Goal: Browse casually: Explore the website without a specific task or goal

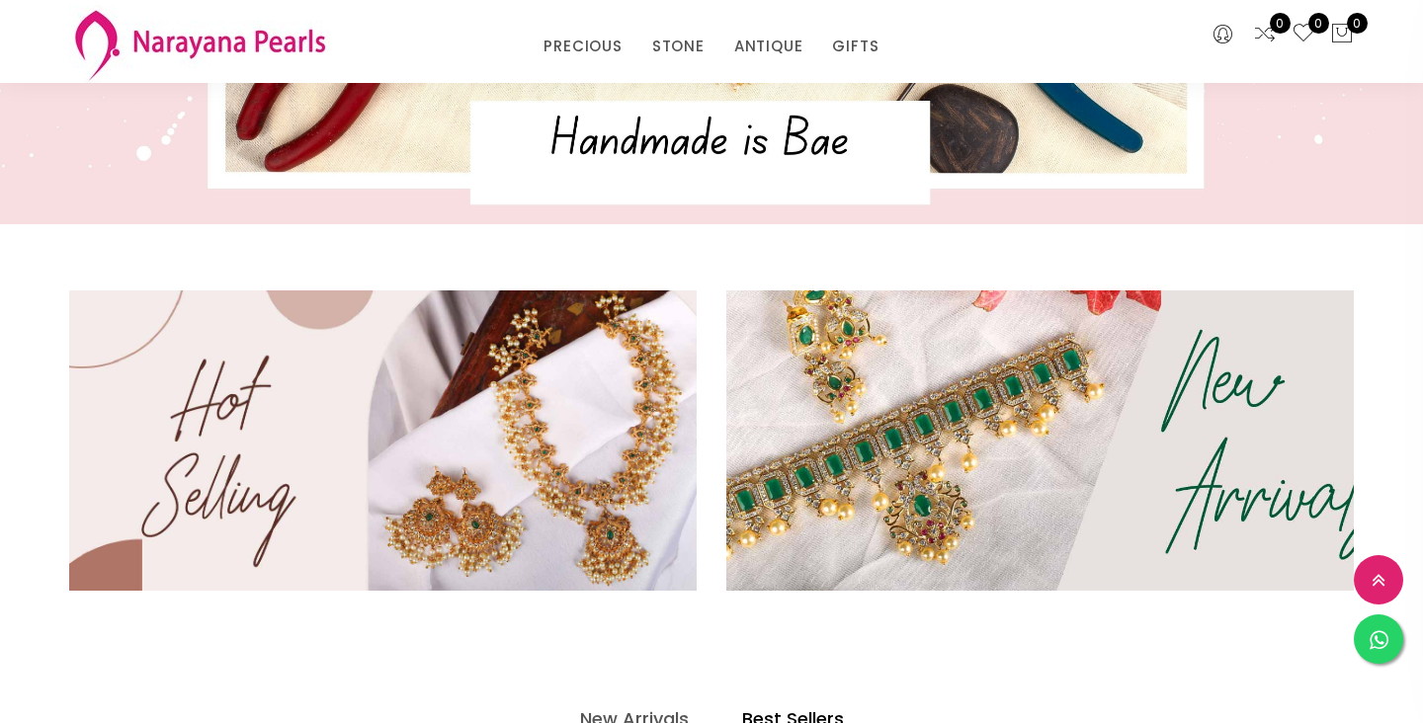
scroll to position [407, 0]
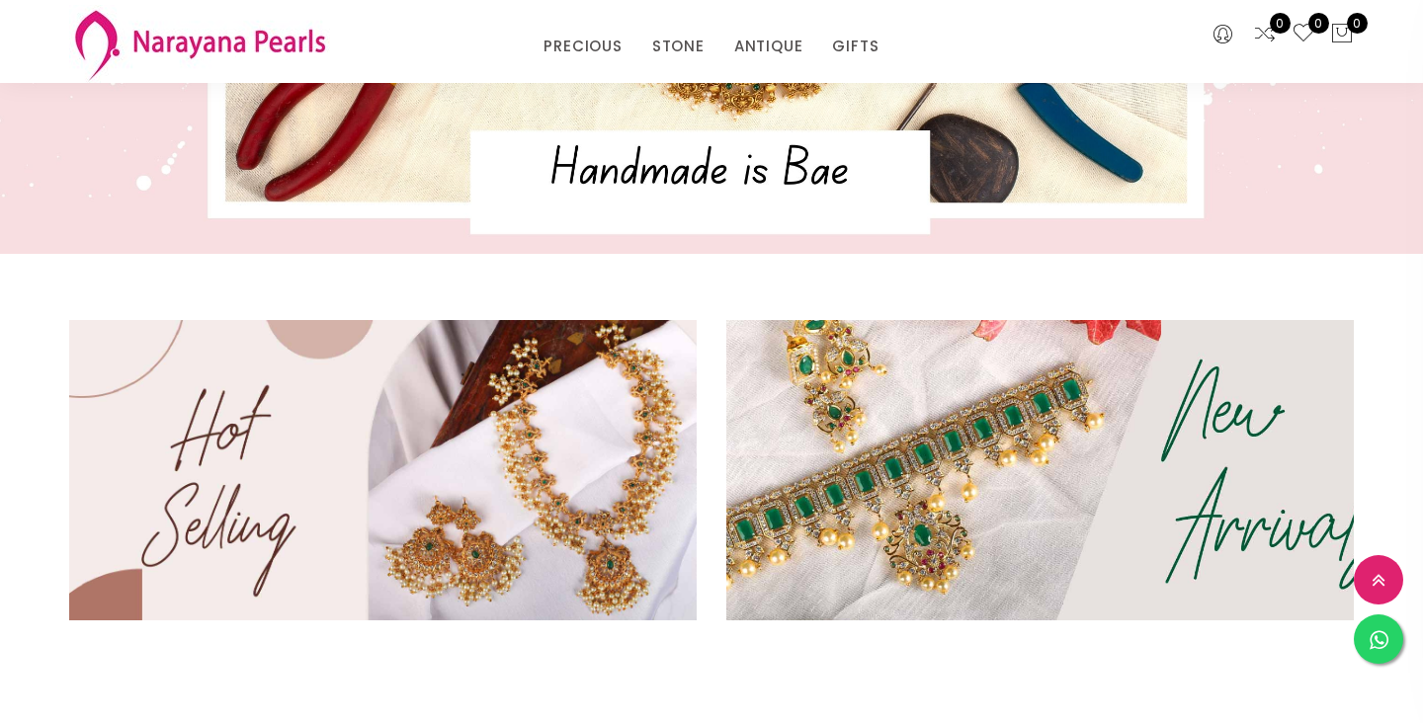
click at [969, 474] on img at bounding box center [1040, 470] width 753 height 361
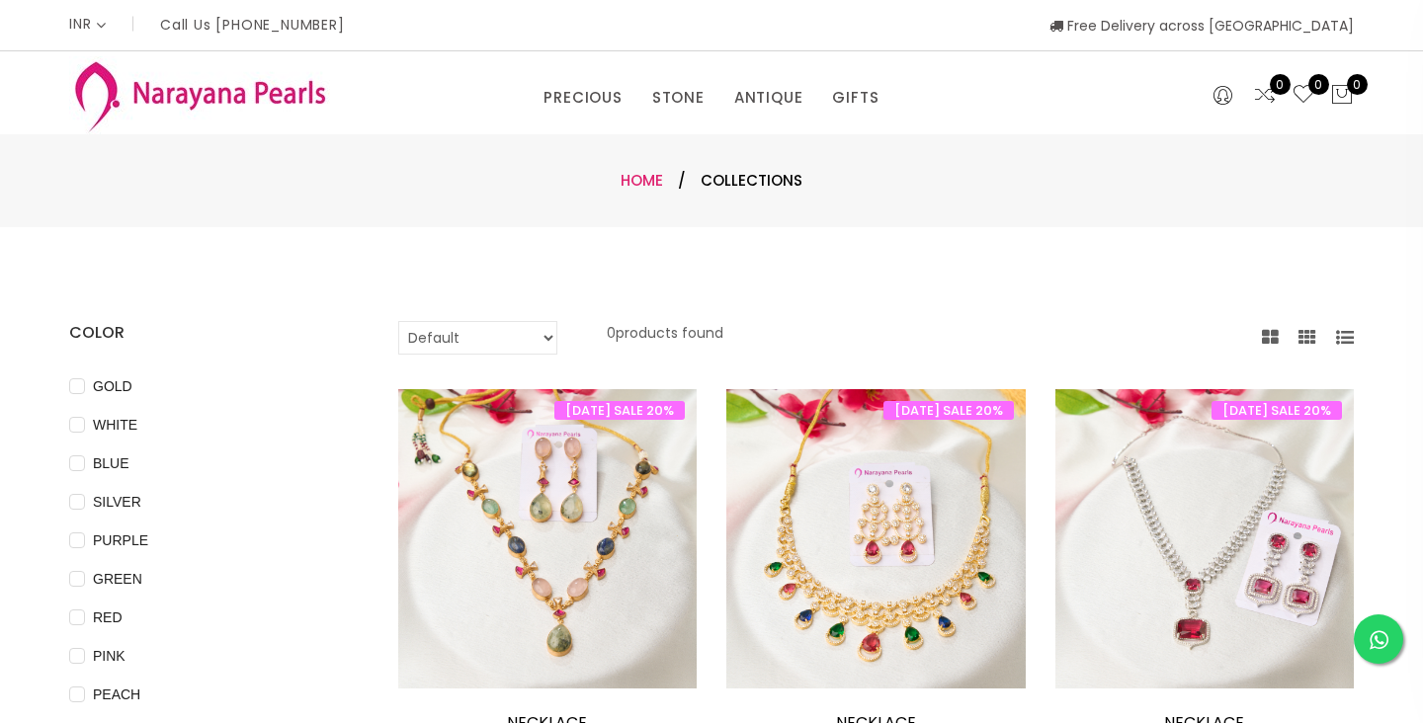
click at [649, 180] on link "Home" at bounding box center [641, 180] width 42 height 21
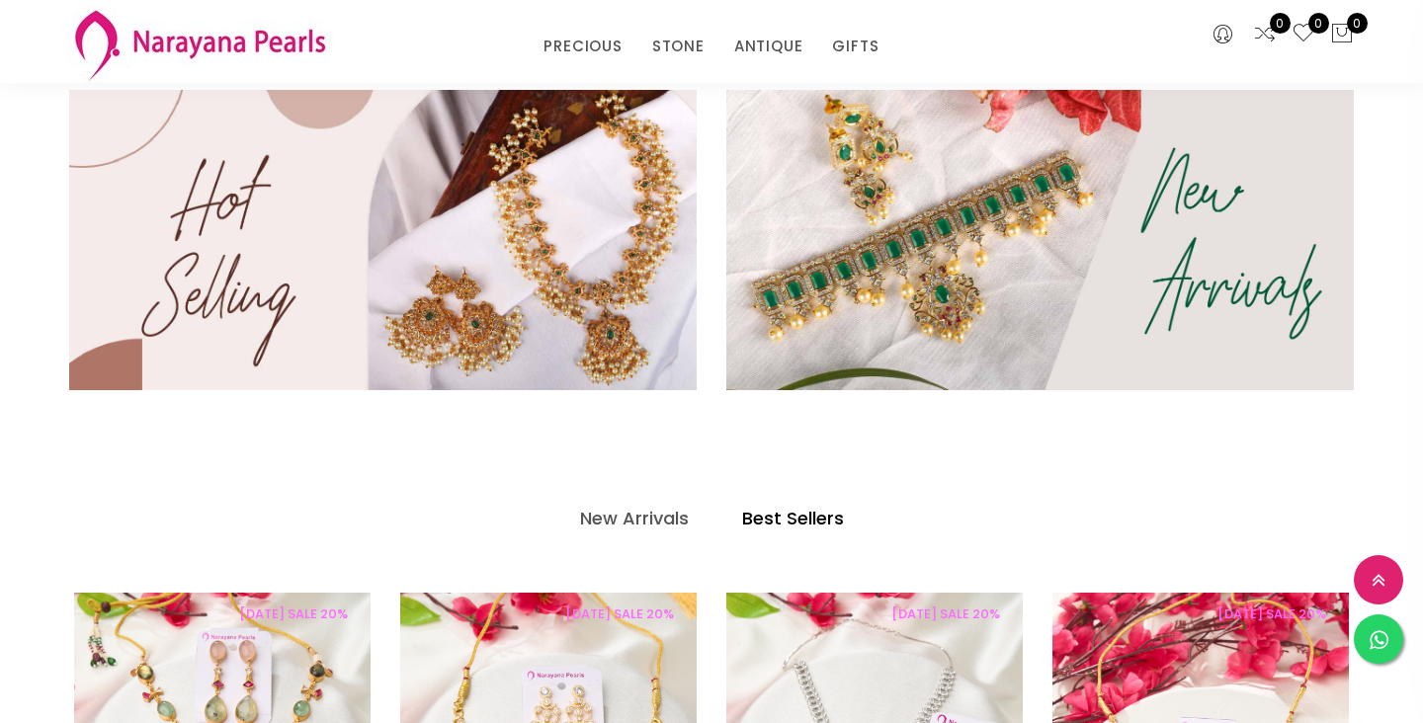
scroll to position [629, 0]
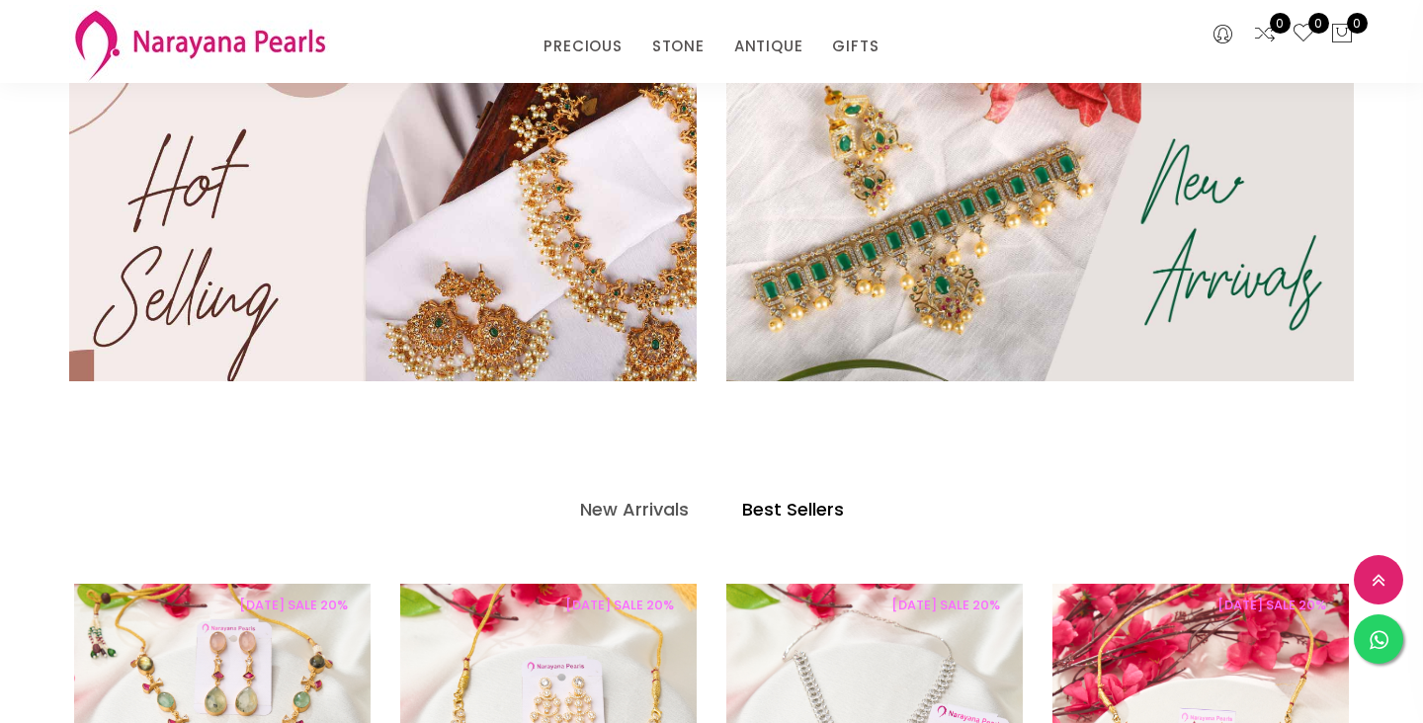
click at [375, 204] on img at bounding box center [383, 231] width 753 height 360
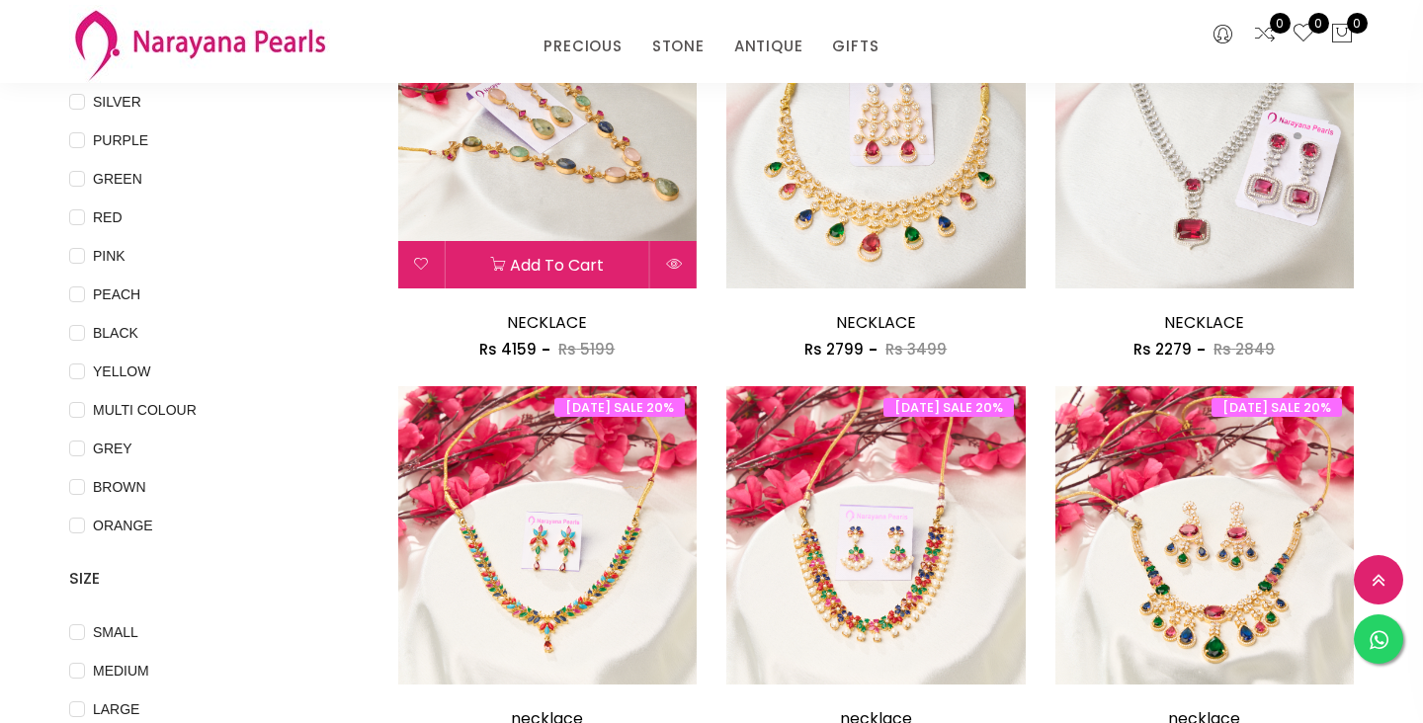
scroll to position [218, 0]
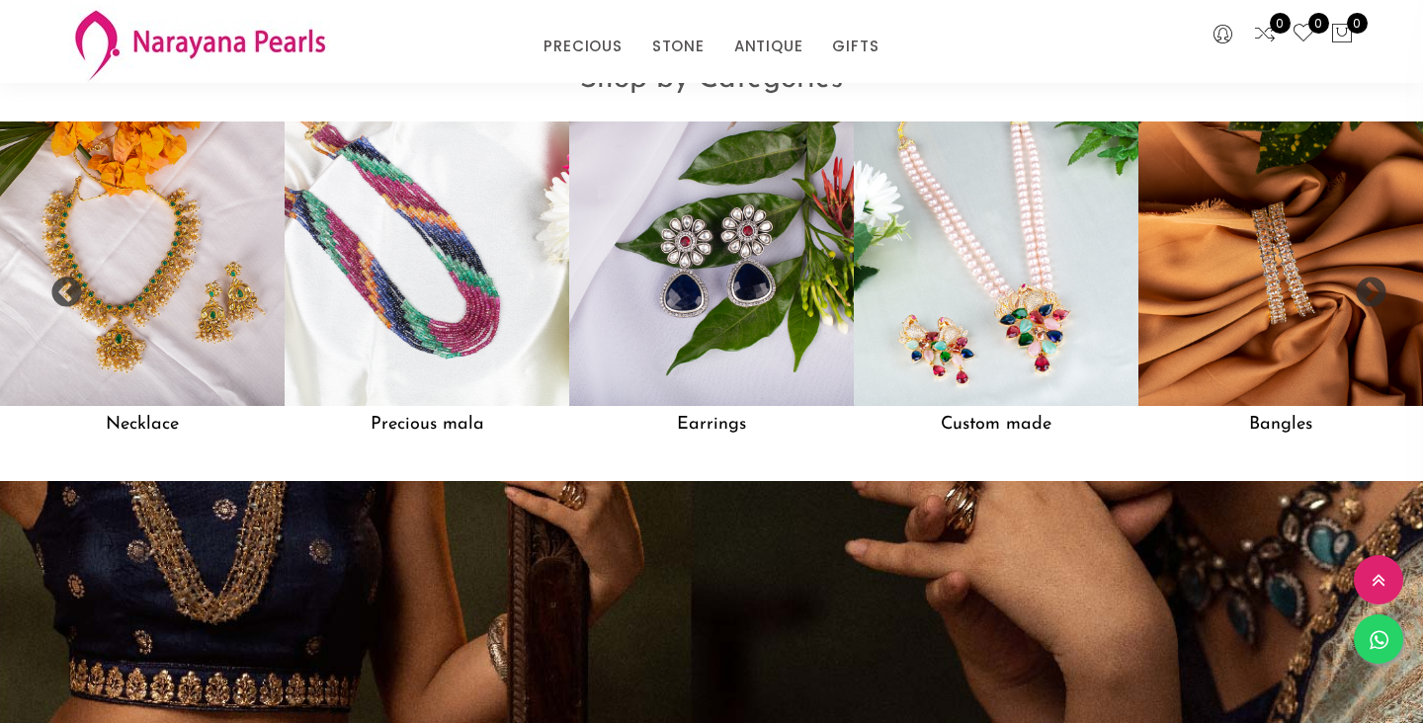
scroll to position [1648, 0]
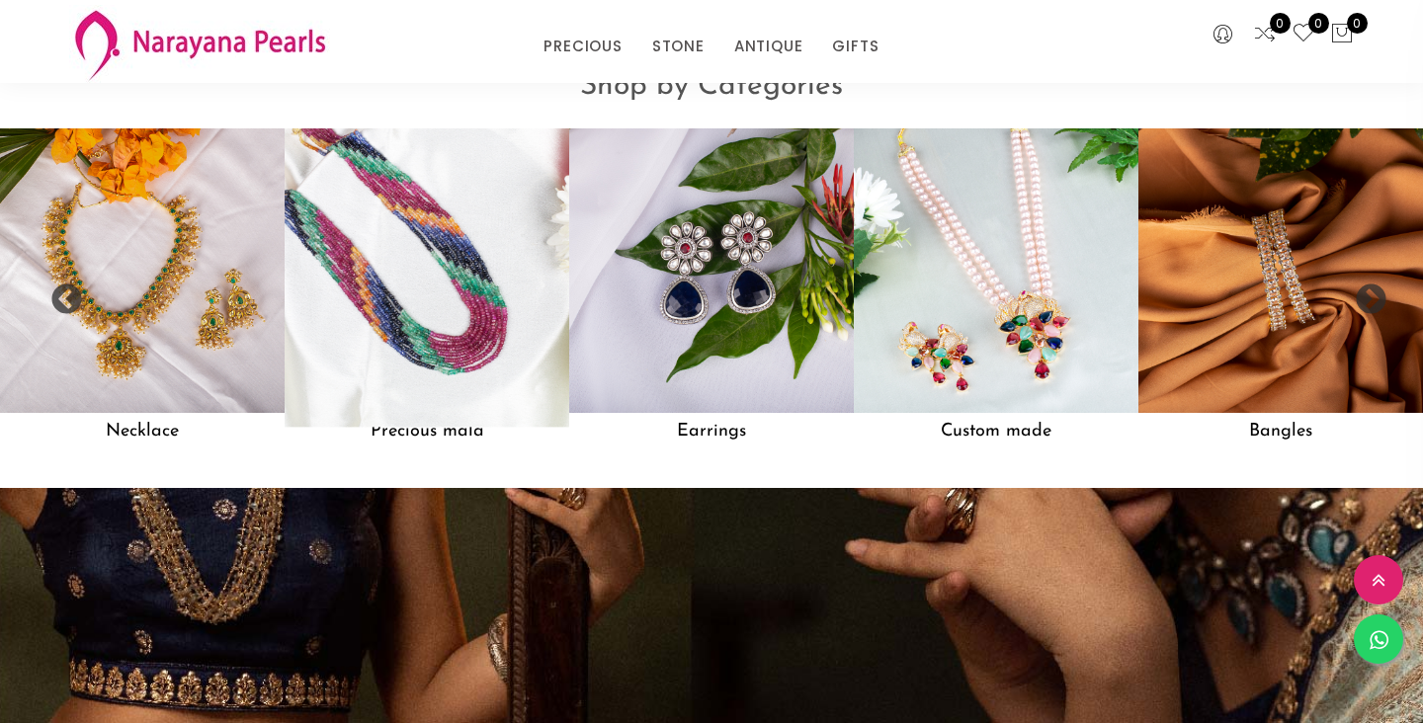
click at [449, 303] on img at bounding box center [427, 270] width 313 height 313
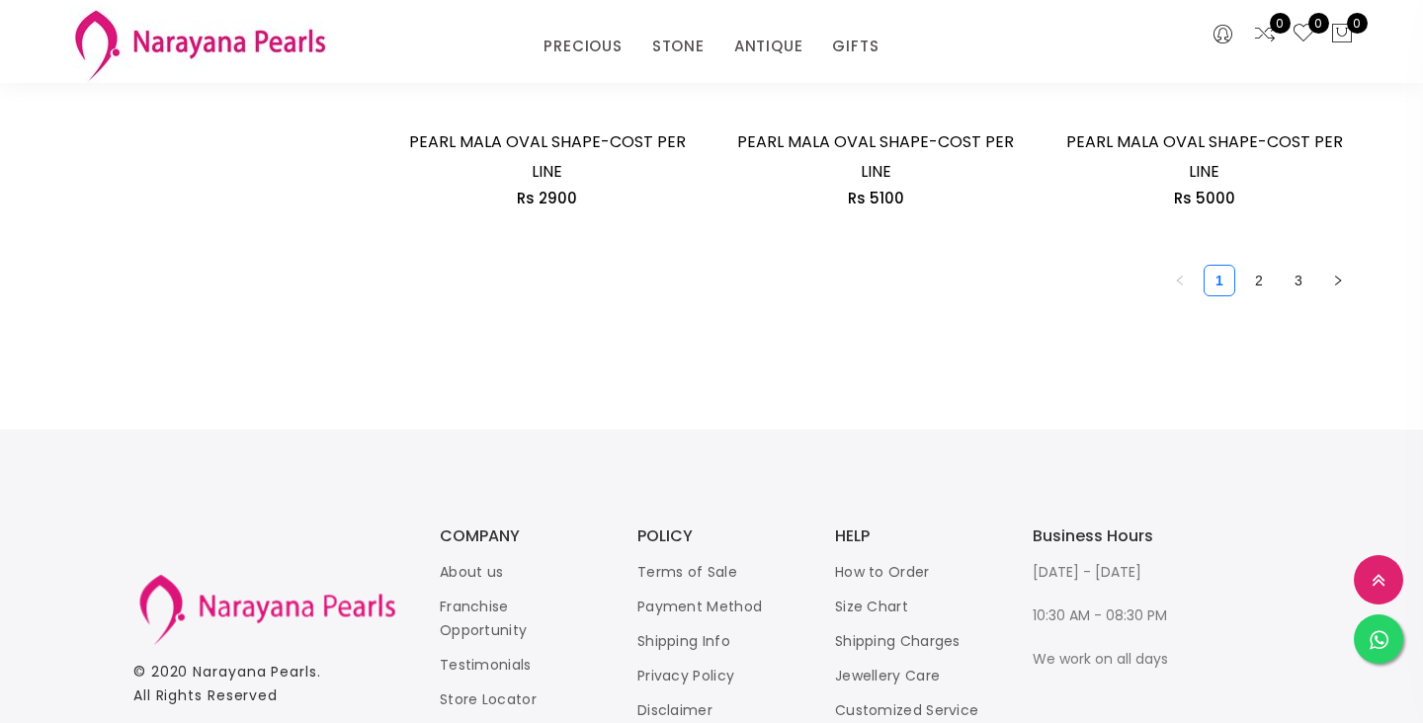
scroll to position [1756, 0]
